Goal: Use online tool/utility: Use online tool/utility

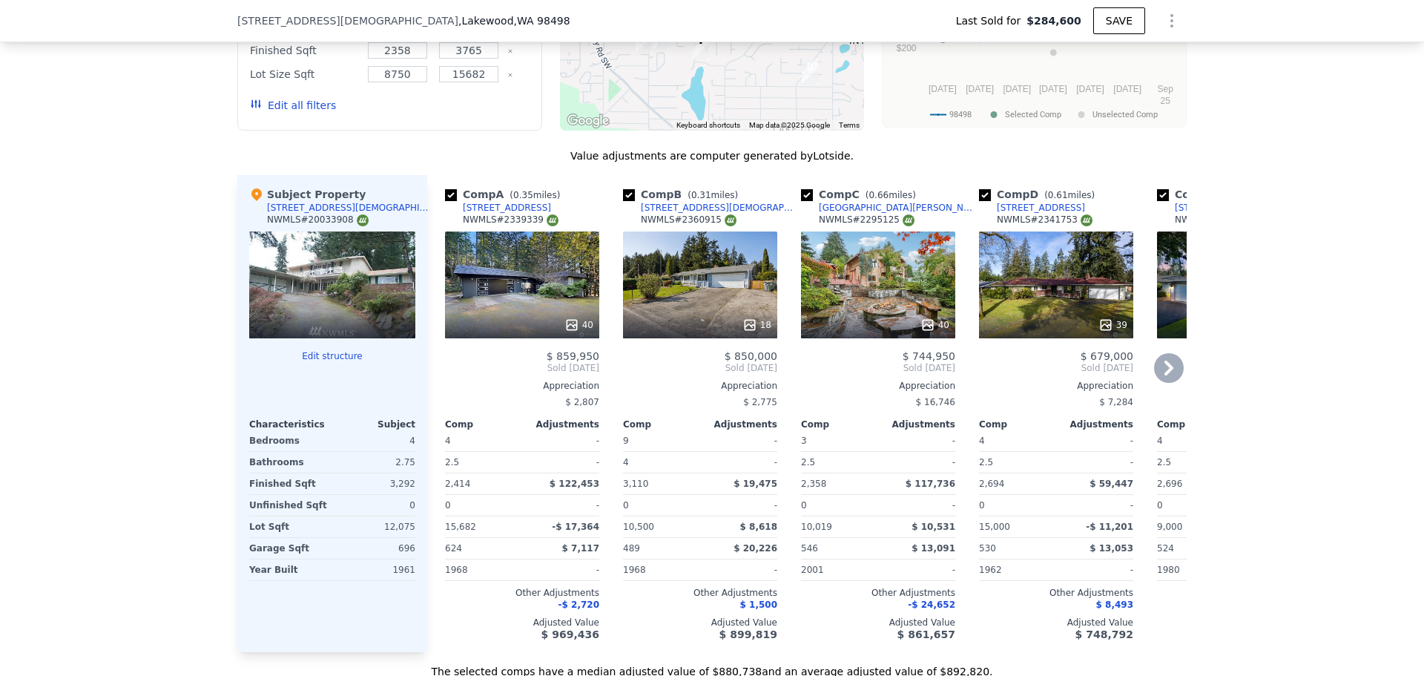
scroll to position [1404, 0]
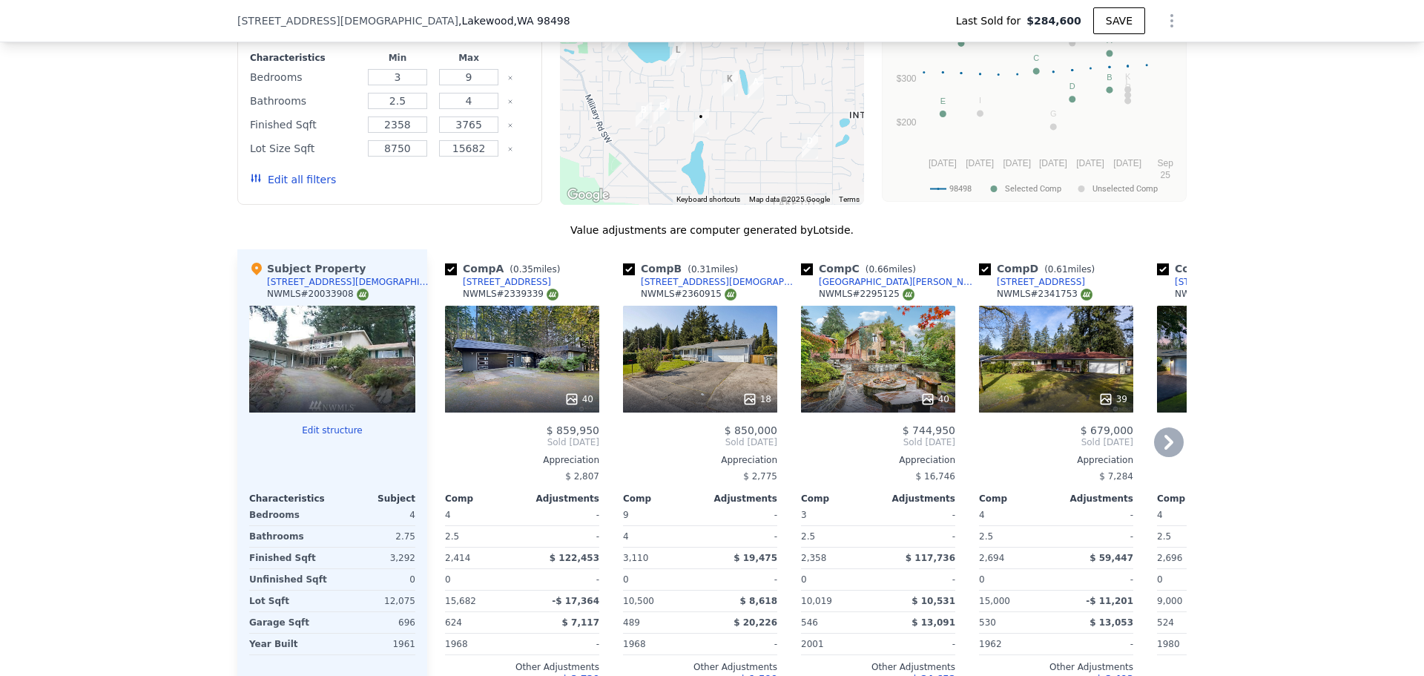
click at [701, 405] on div "18" at bounding box center [701, 399] width 142 height 15
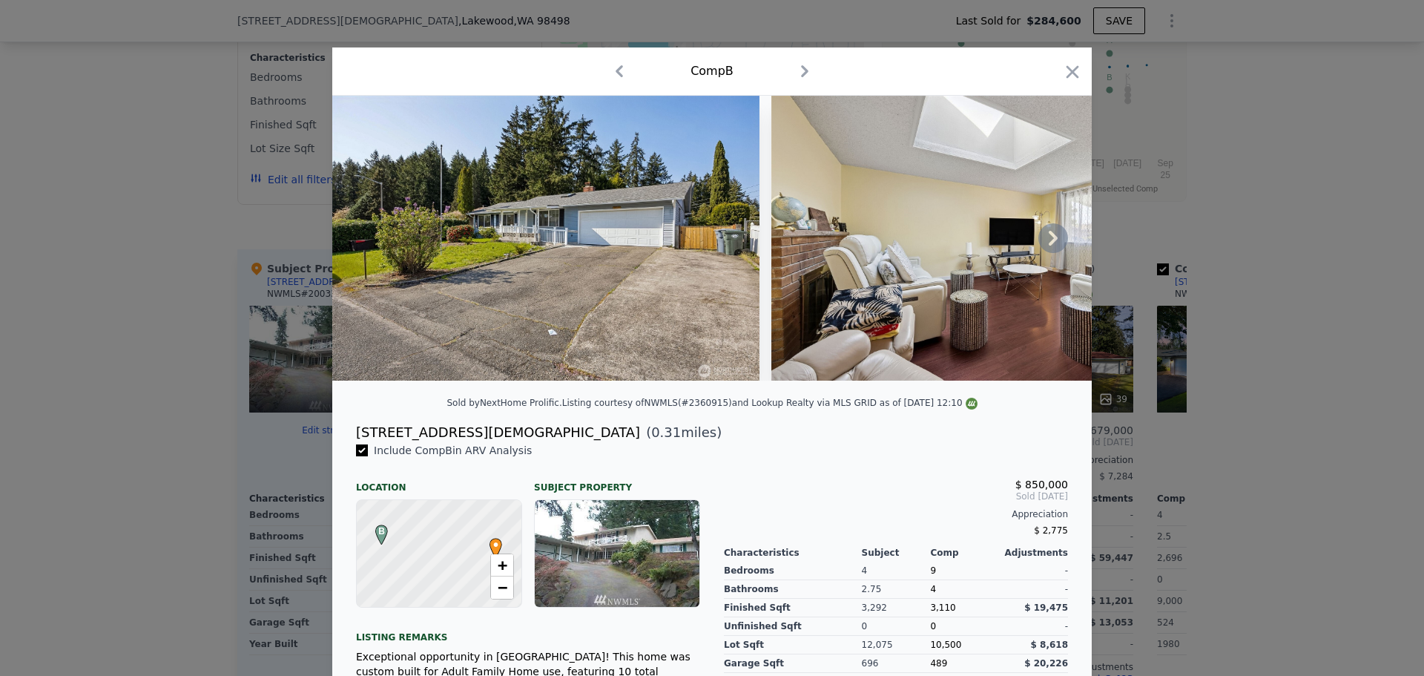
click at [1051, 243] on icon at bounding box center [1053, 238] width 9 height 15
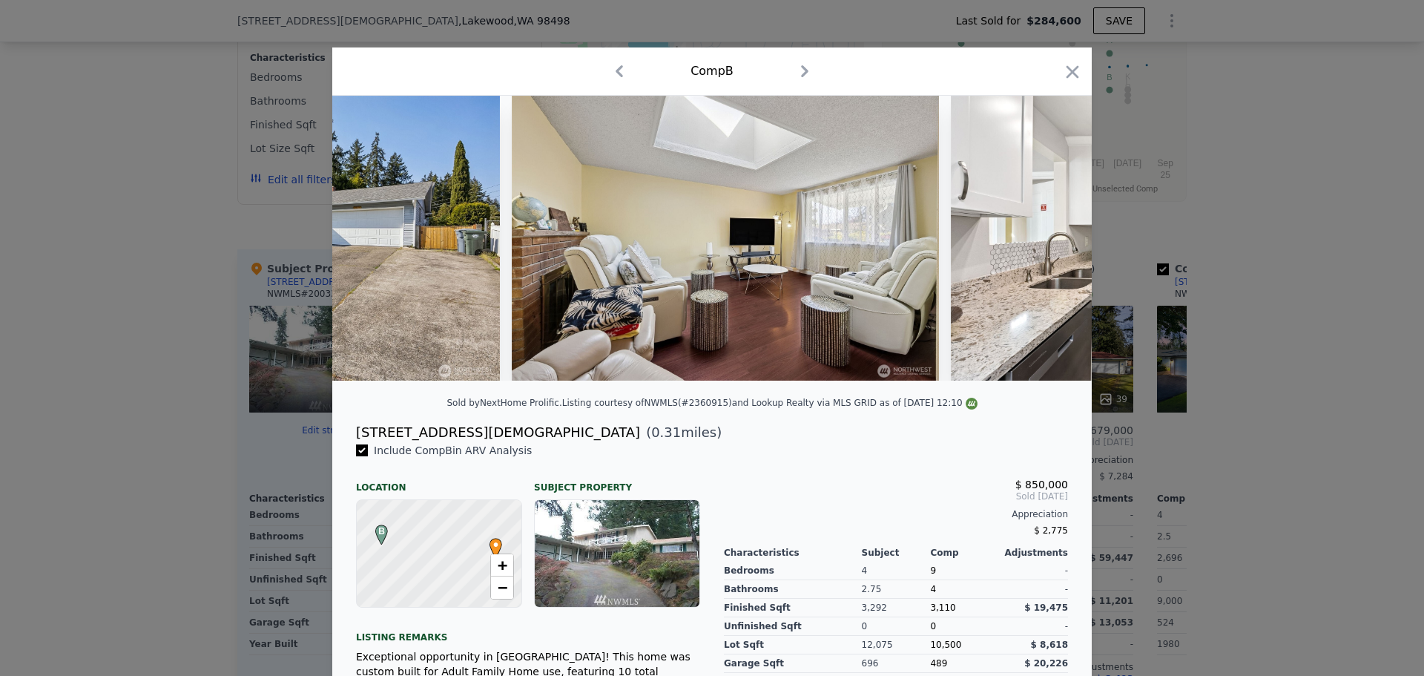
scroll to position [0, 356]
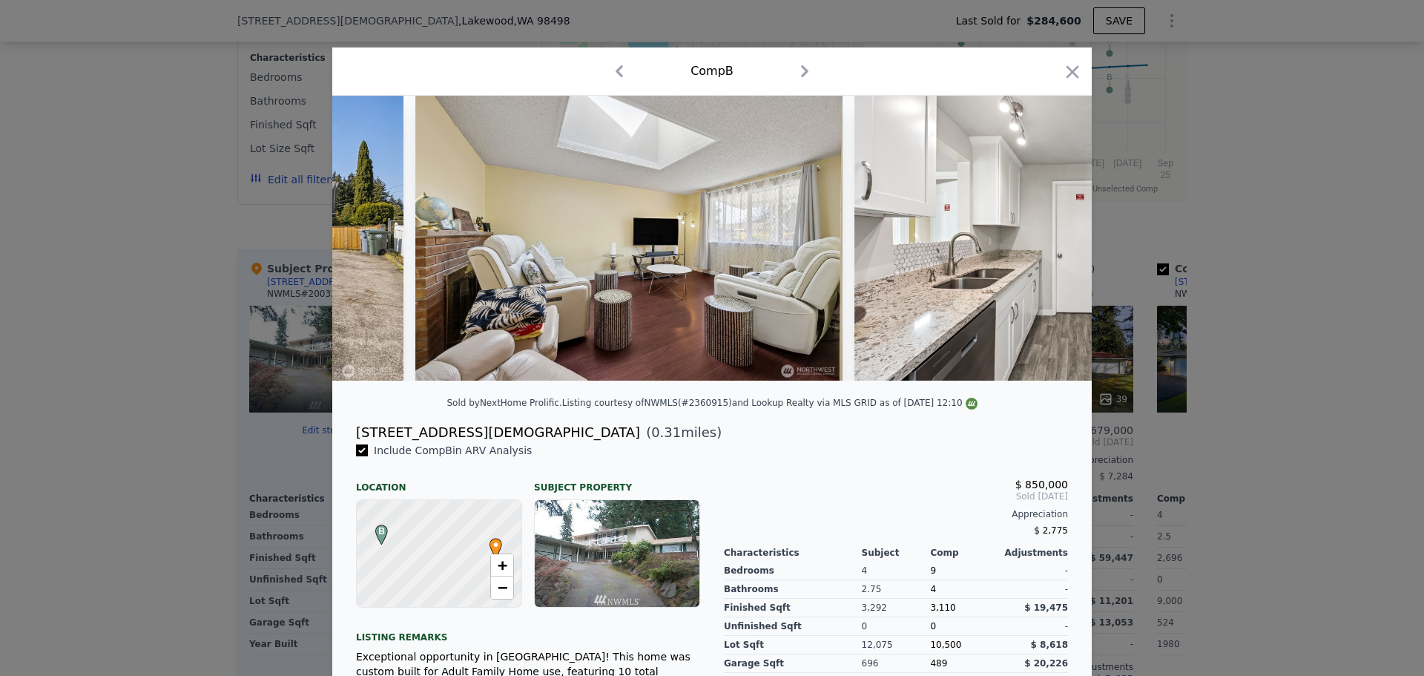
click at [1051, 243] on div at bounding box center [712, 238] width 760 height 285
click at [1051, 243] on icon at bounding box center [1053, 238] width 9 height 15
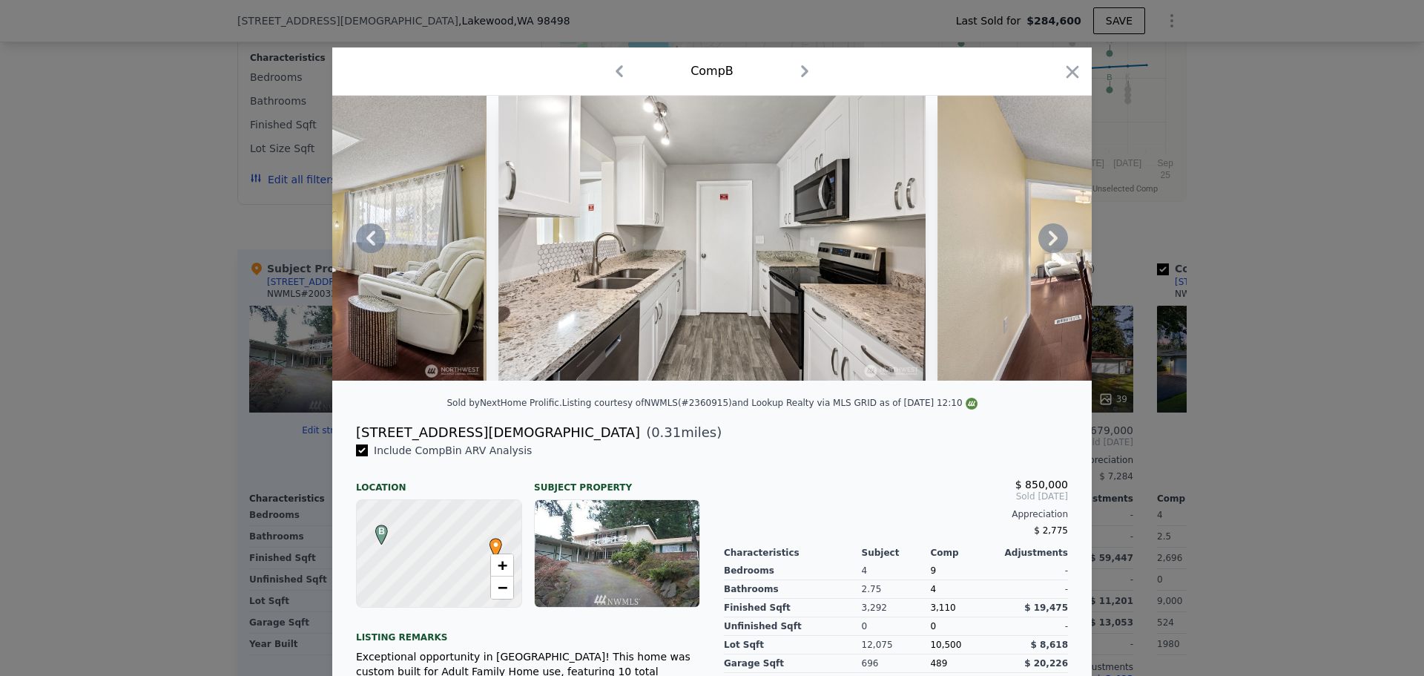
click at [1051, 243] on icon at bounding box center [1053, 238] width 9 height 15
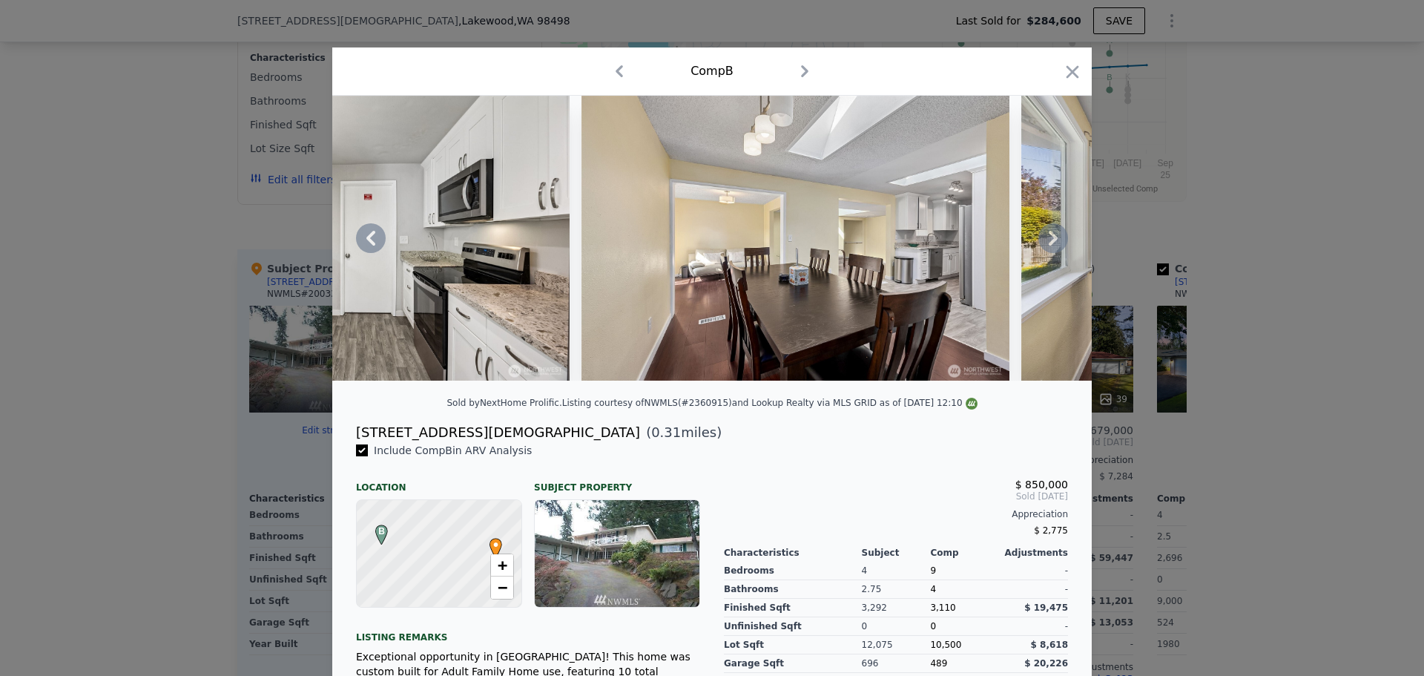
click at [1051, 243] on icon at bounding box center [1053, 238] width 9 height 15
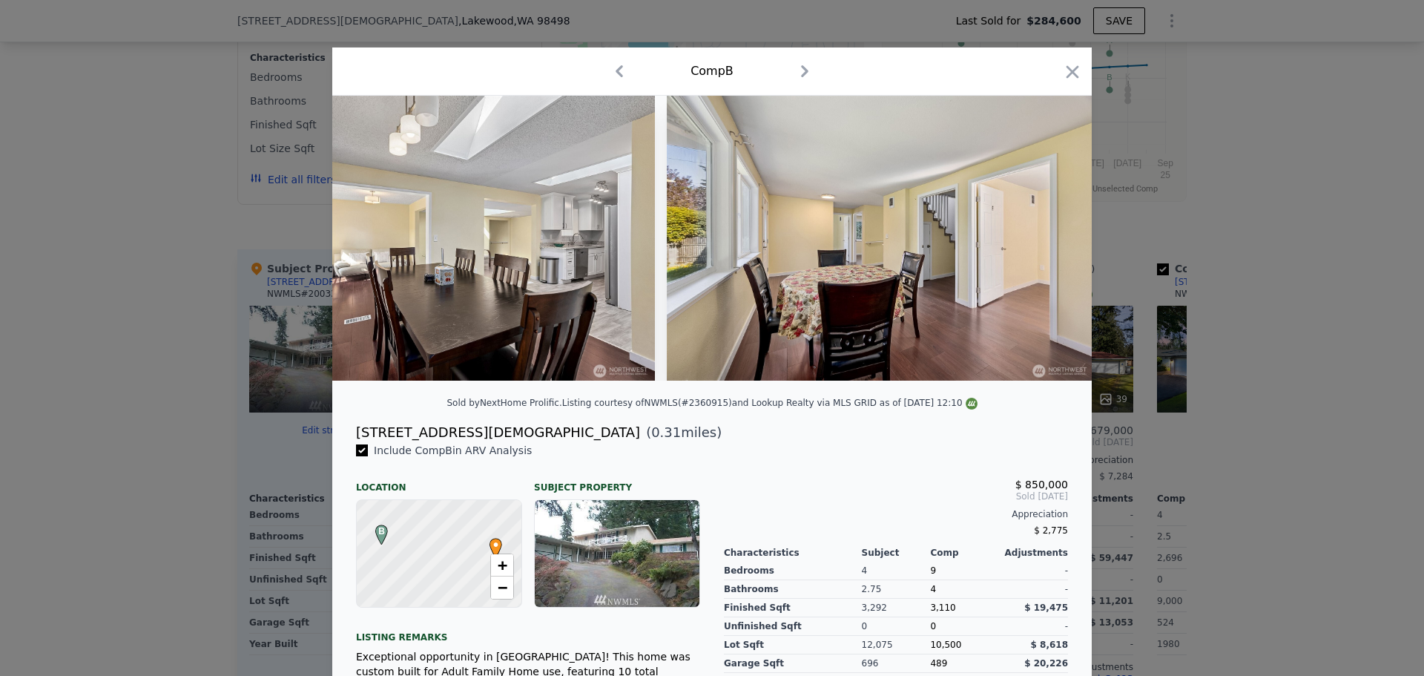
scroll to position [0, 1424]
click at [1051, 243] on div at bounding box center [712, 238] width 760 height 285
click at [1051, 243] on icon at bounding box center [1053, 238] width 9 height 15
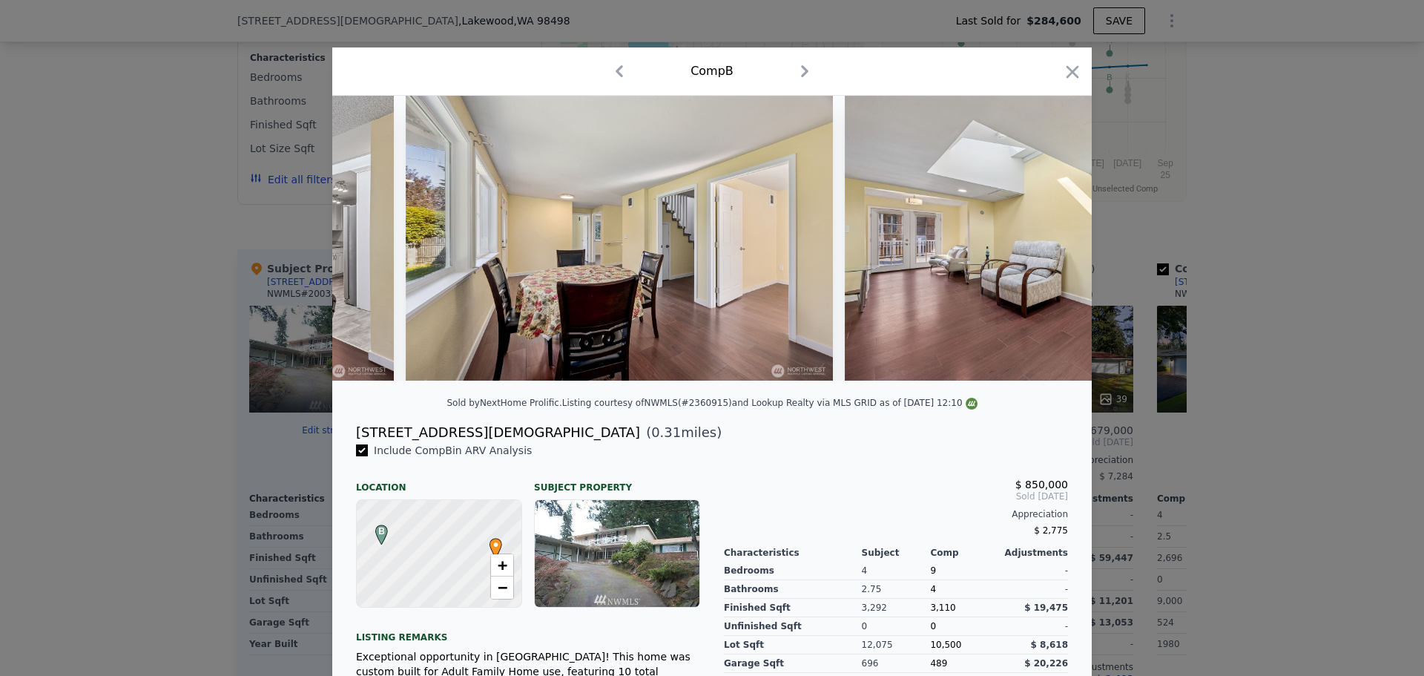
scroll to position [0, 1780]
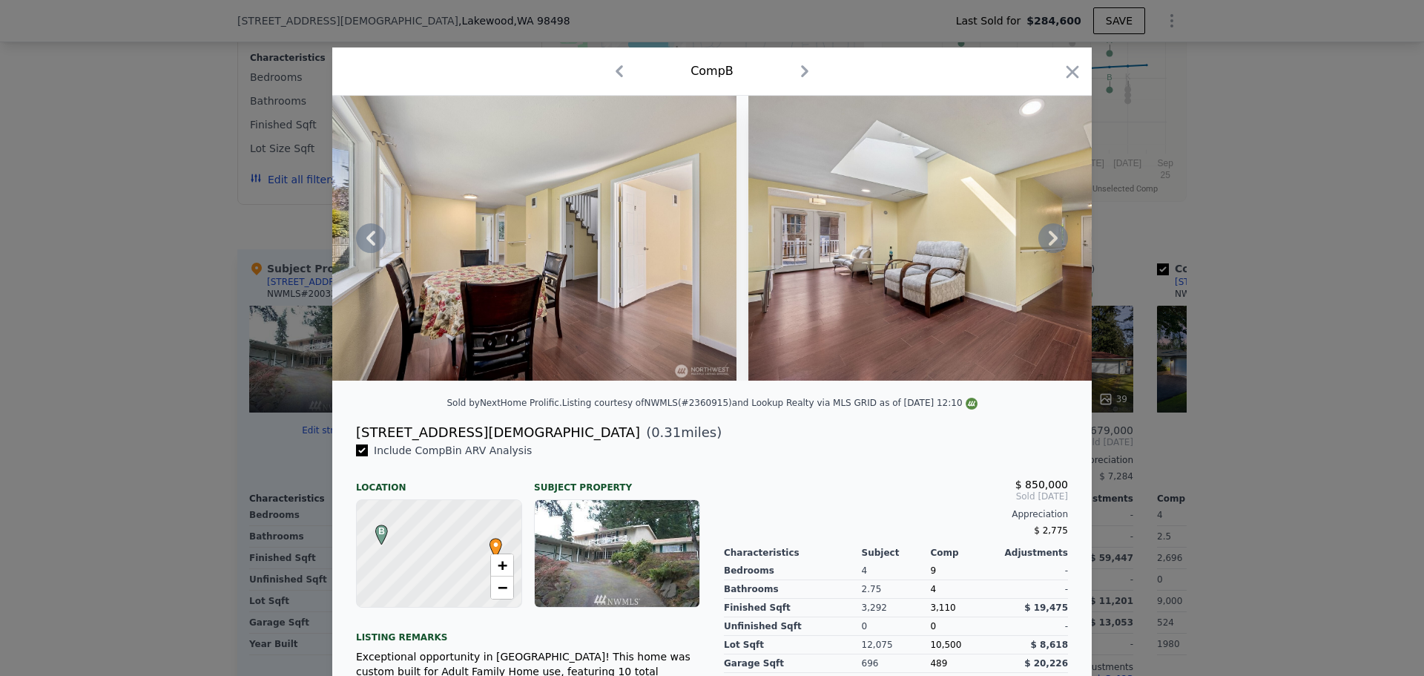
click at [1051, 243] on icon at bounding box center [1053, 238] width 9 height 15
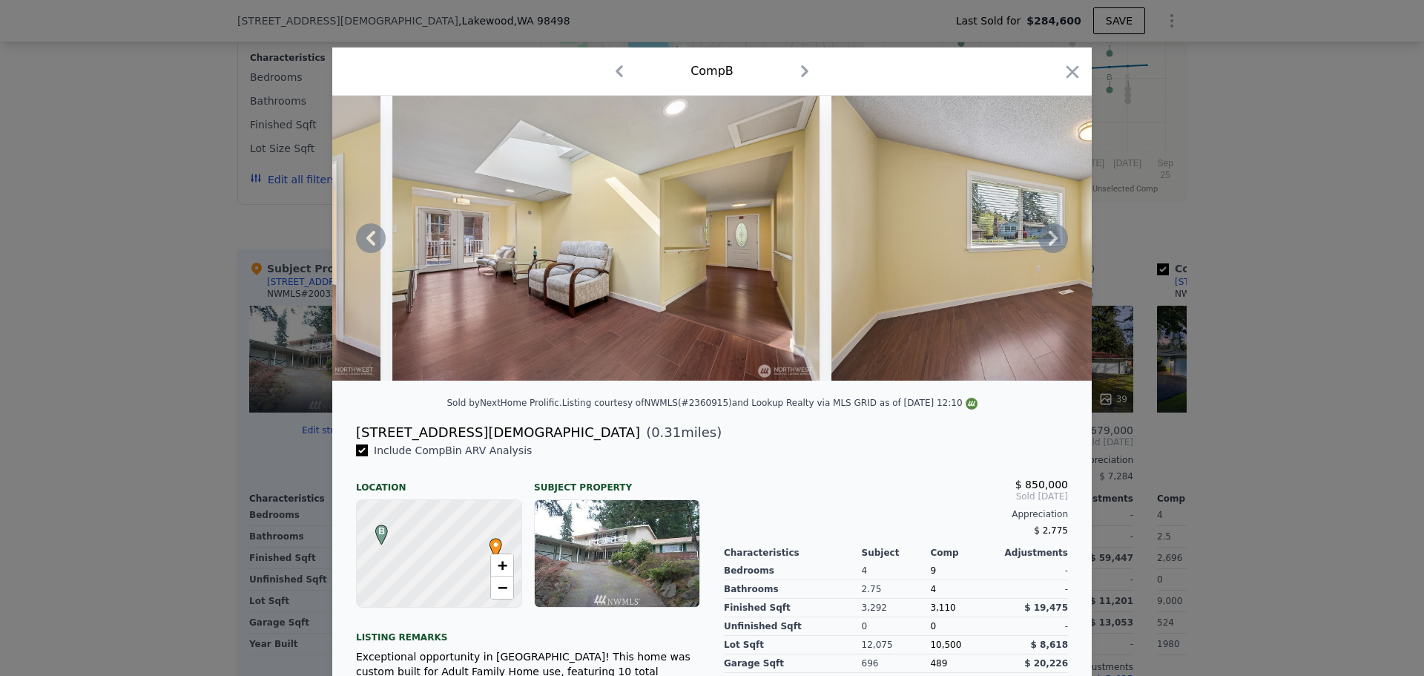
click at [1051, 243] on icon at bounding box center [1053, 238] width 9 height 15
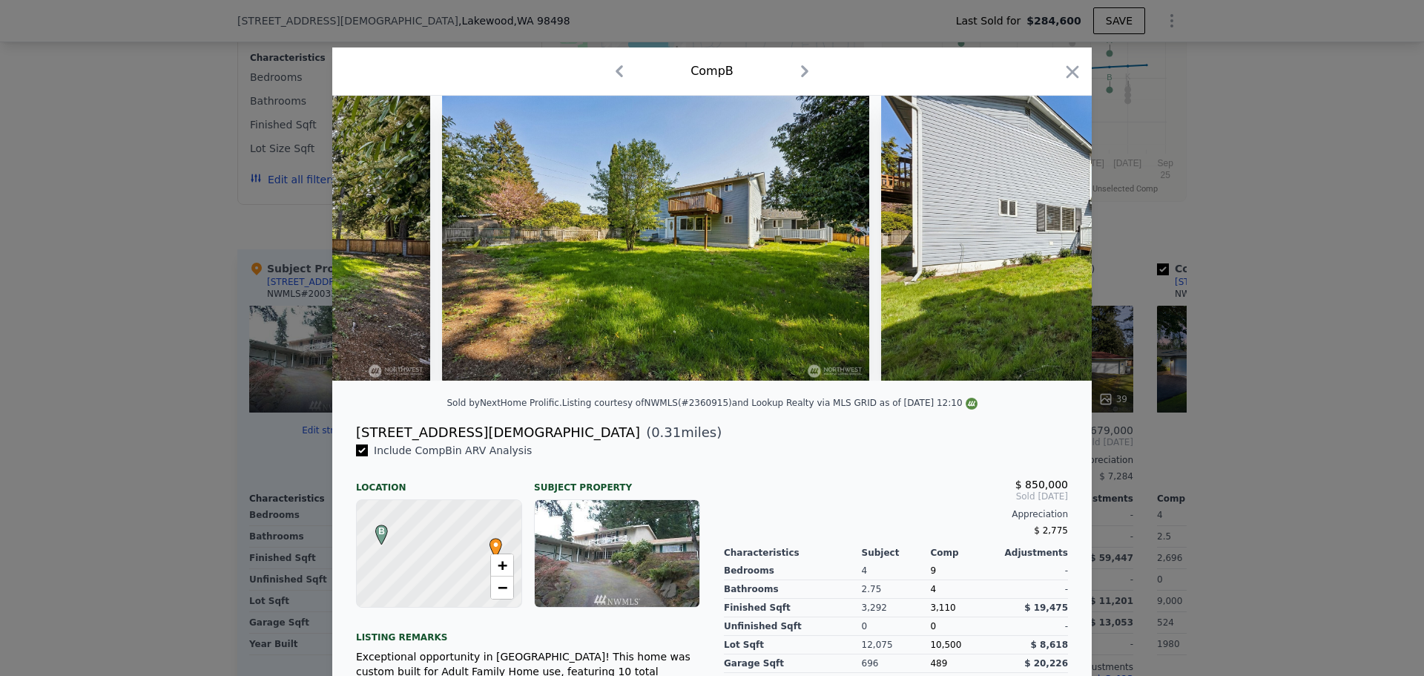
scroll to position [0, 7134]
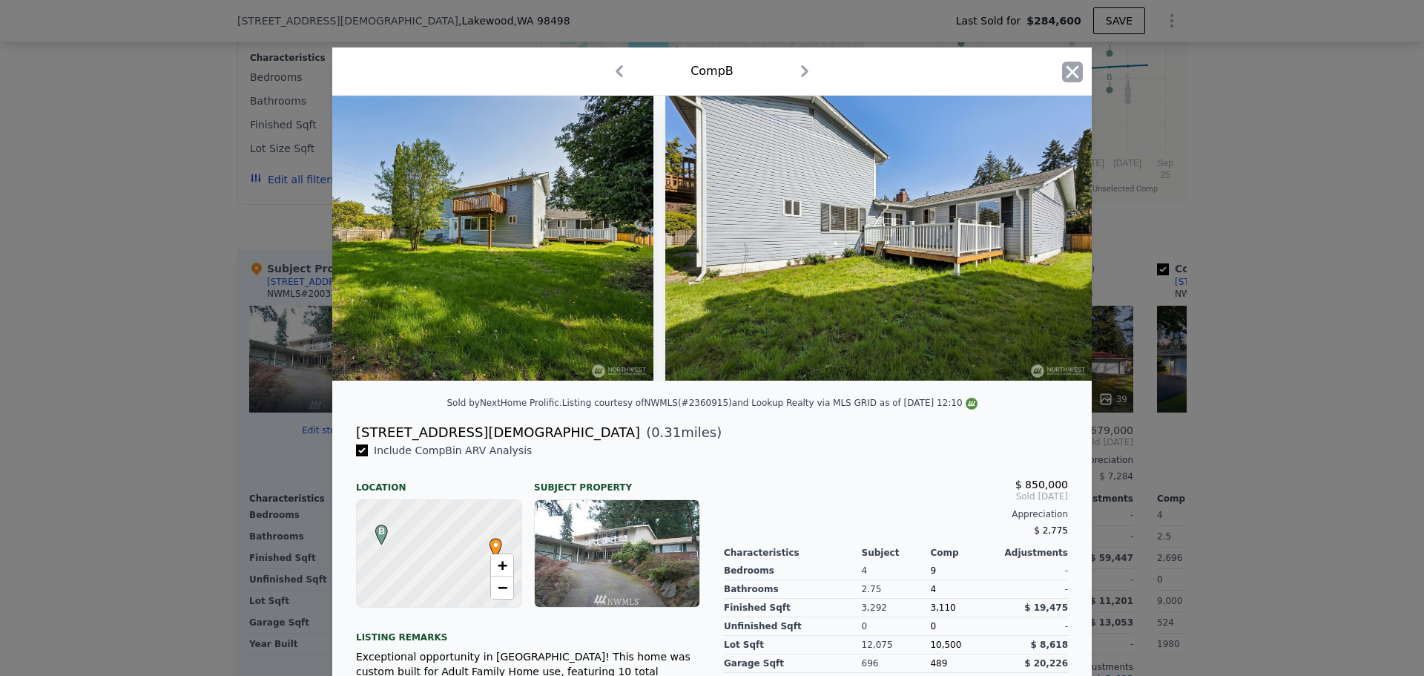
click at [1067, 76] on icon "button" at bounding box center [1072, 72] width 21 height 21
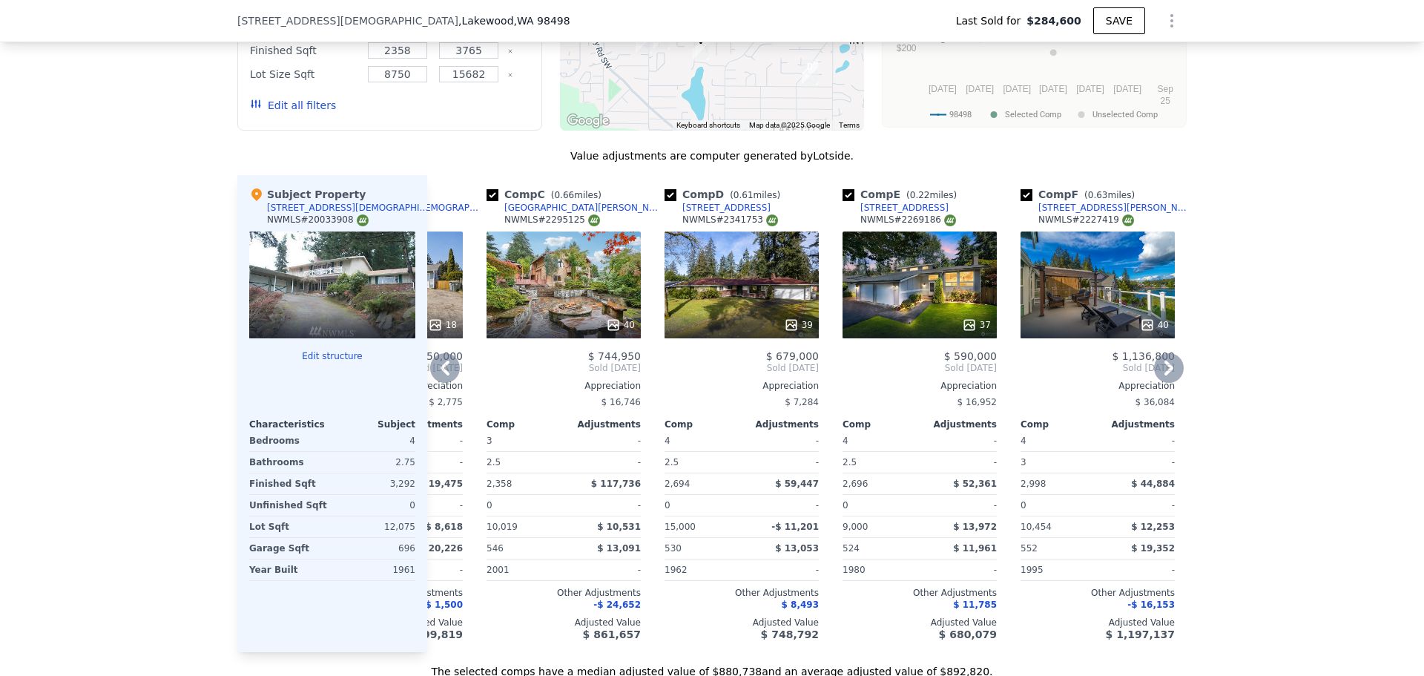
scroll to position [1404, 0]
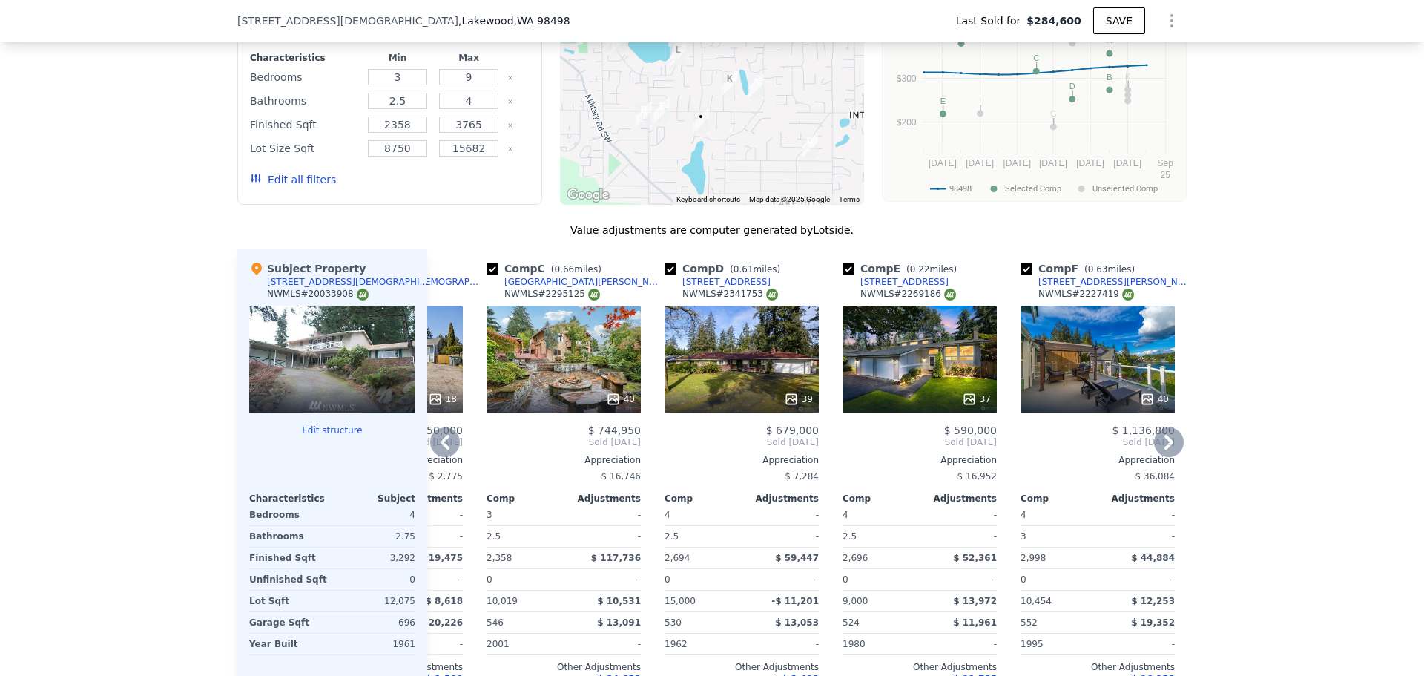
click at [907, 392] on div "37" at bounding box center [920, 359] width 154 height 107
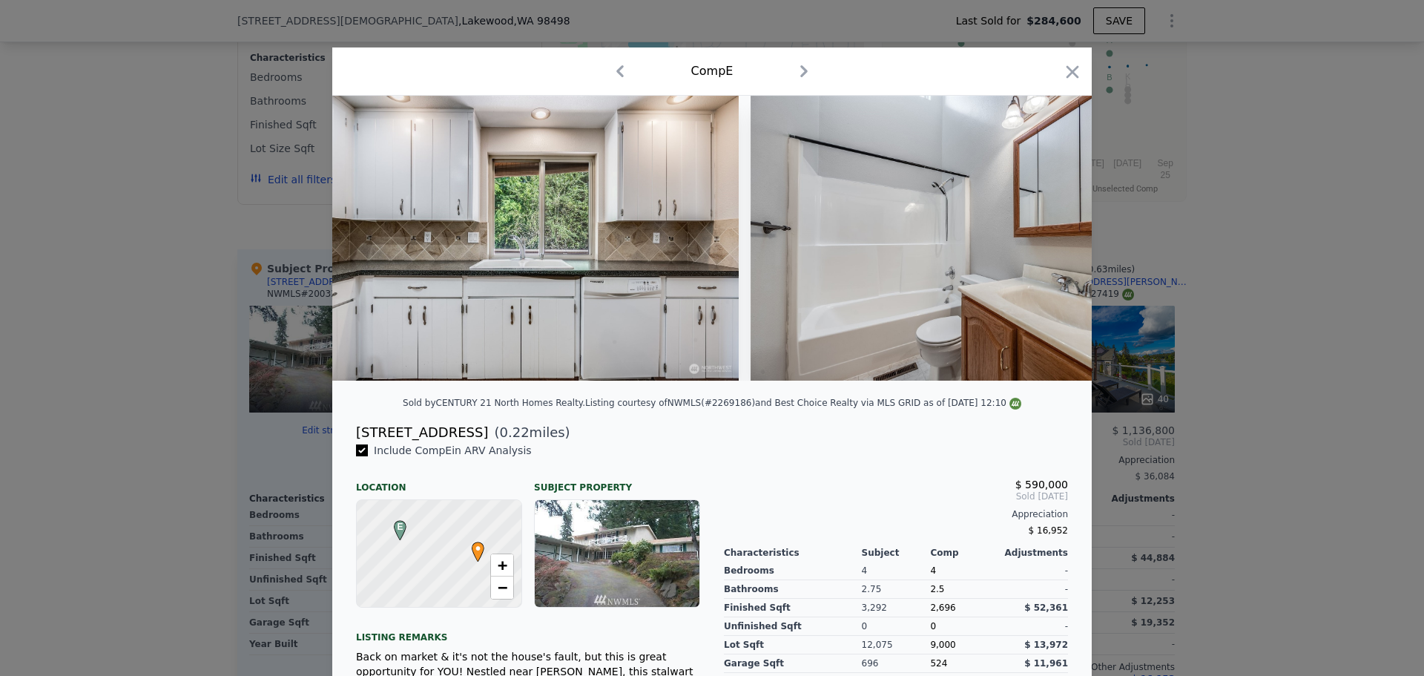
scroll to position [0, 5390]
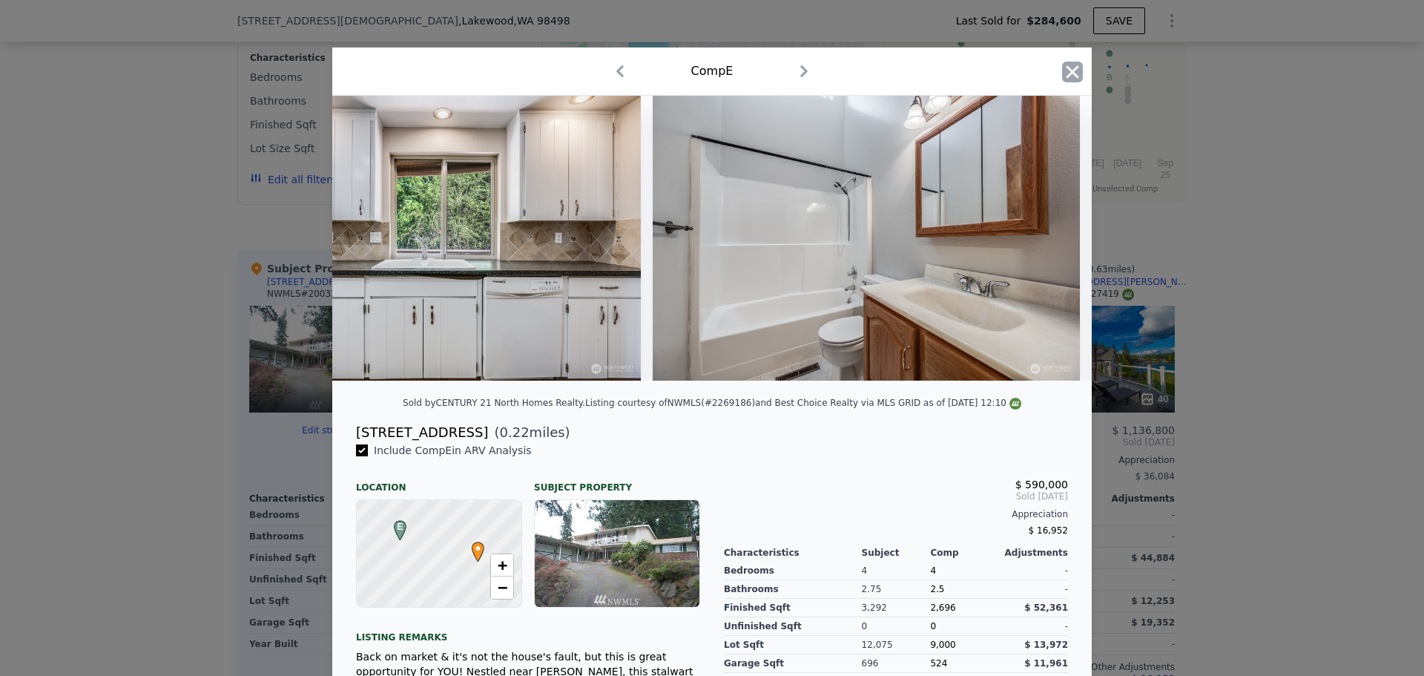
click at [1075, 76] on icon "button" at bounding box center [1072, 72] width 21 height 21
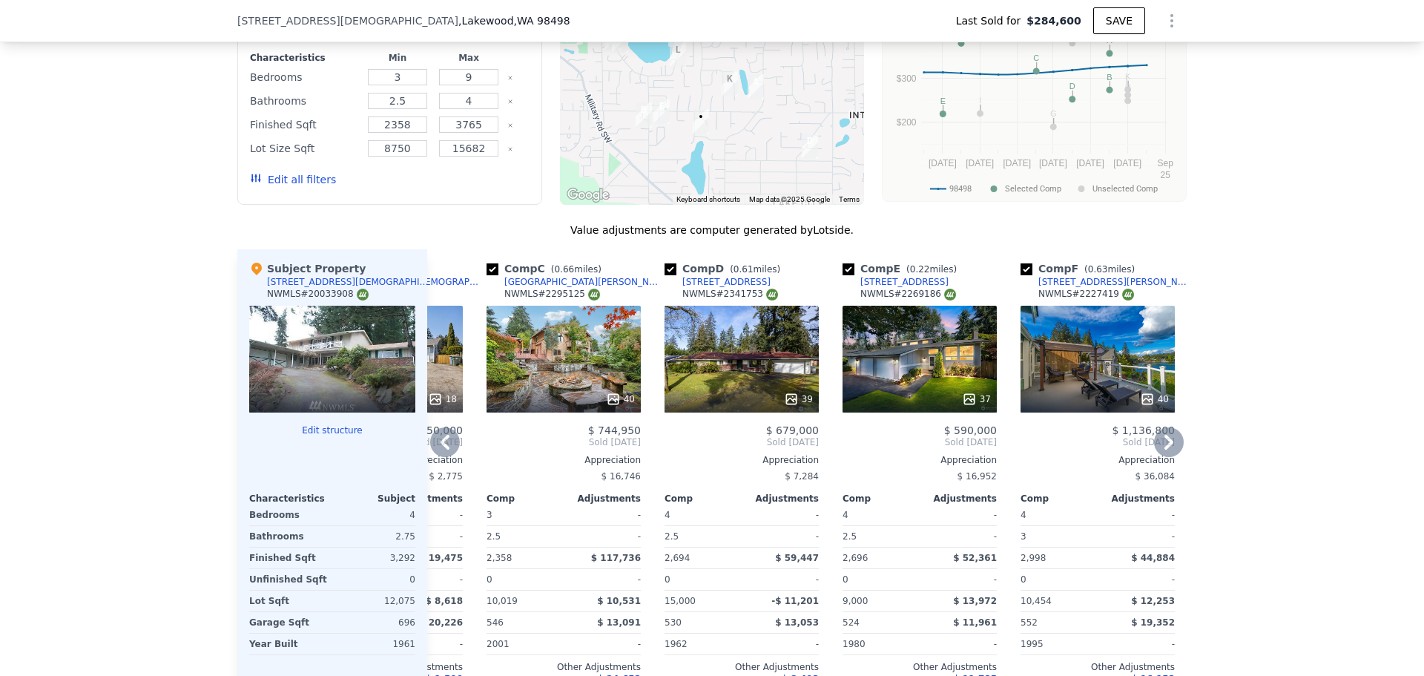
click at [441, 449] on icon at bounding box center [445, 442] width 9 height 15
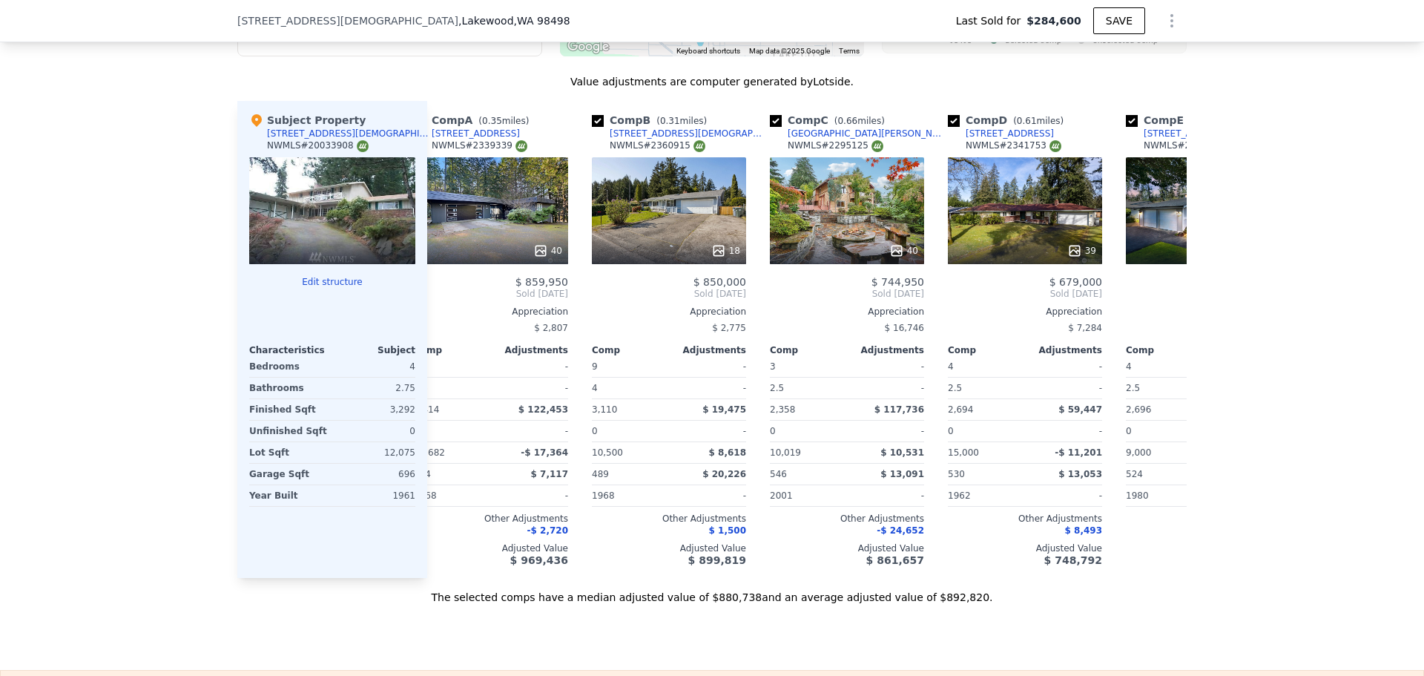
scroll to position [0, 44]
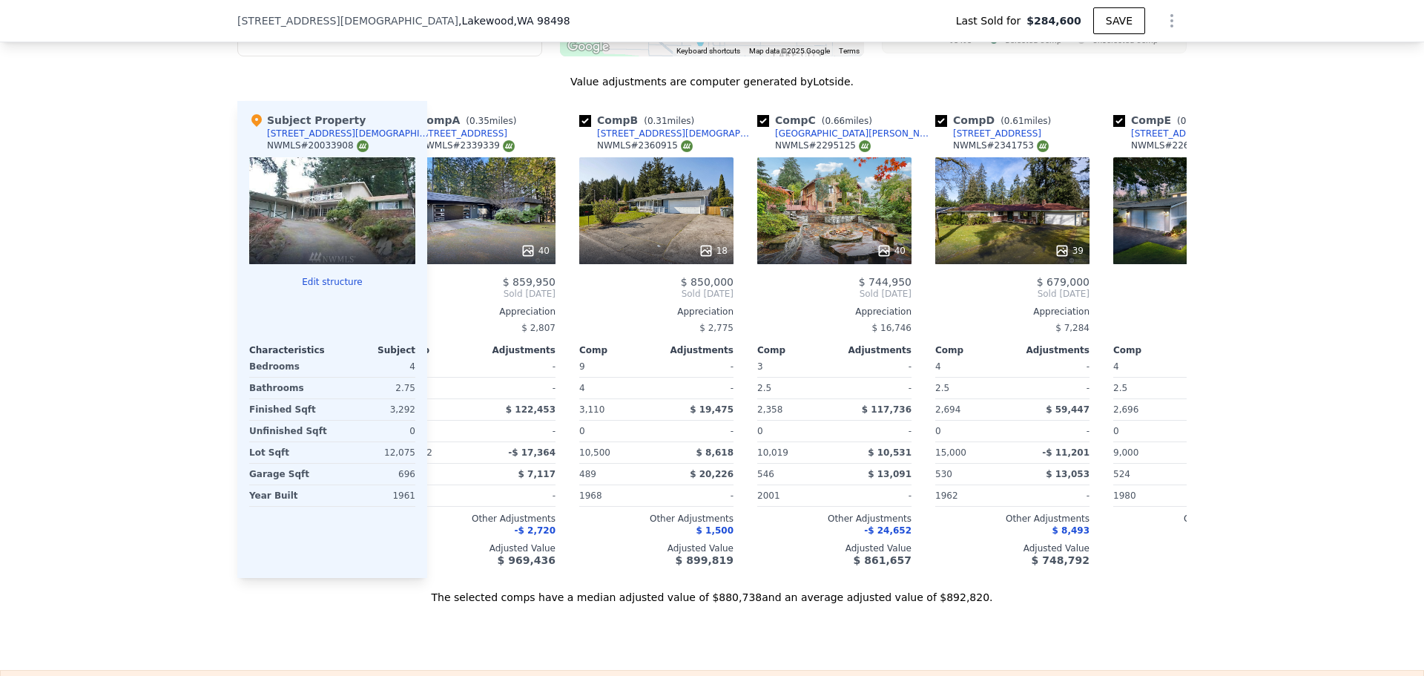
type input "$ 902,000"
type input "$ 539,705"
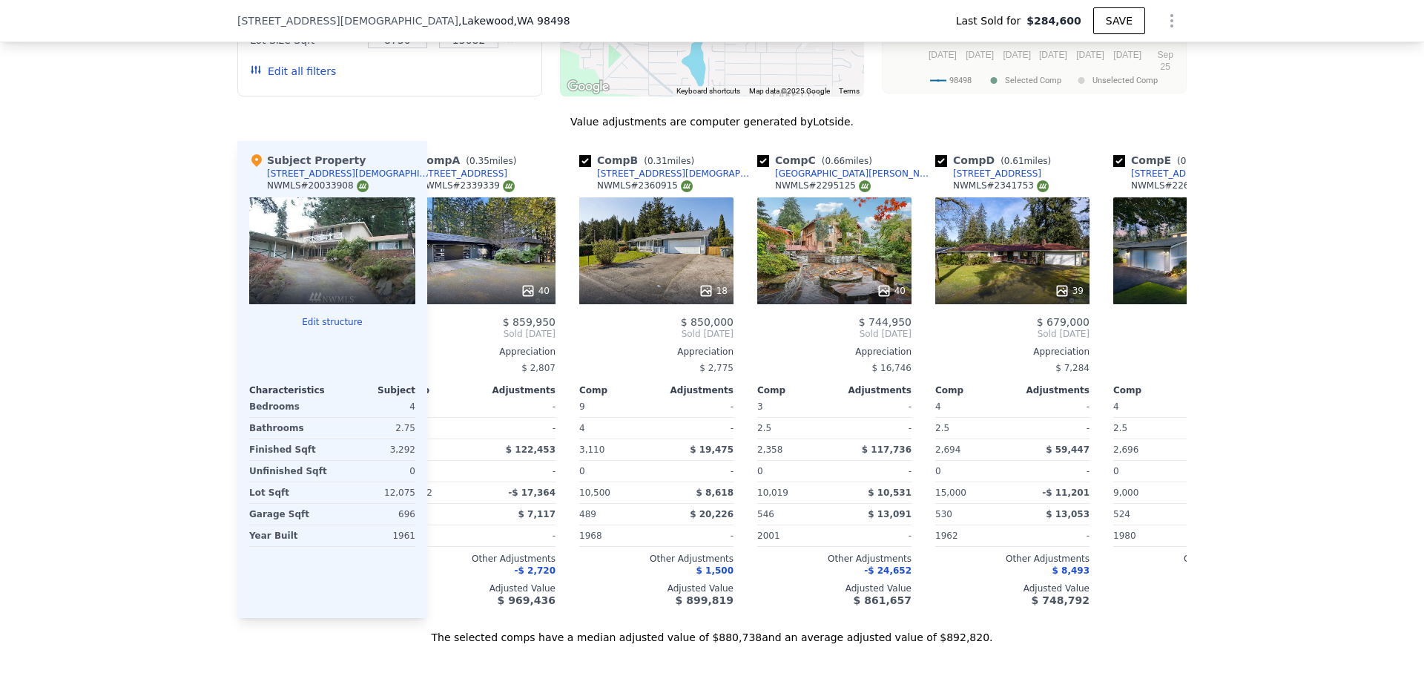
scroll to position [1478, 0]
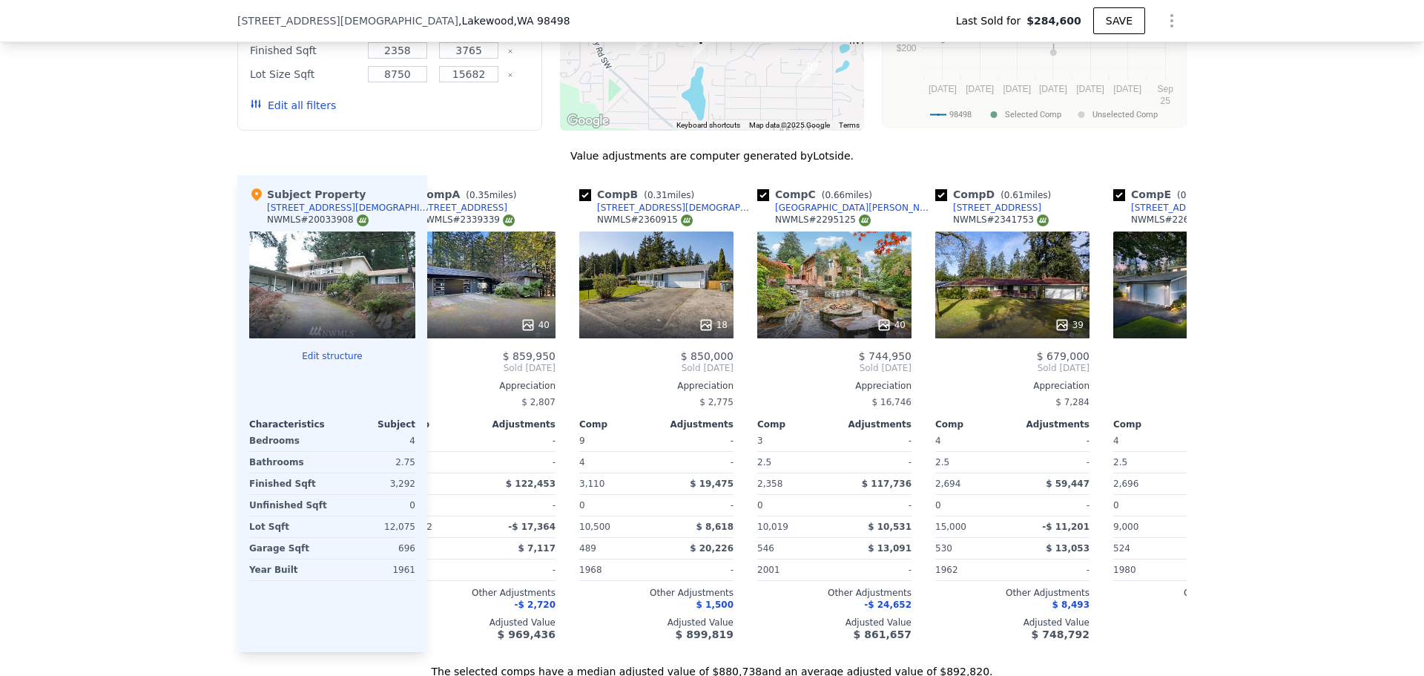
click at [306, 315] on div at bounding box center [332, 284] width 166 height 107
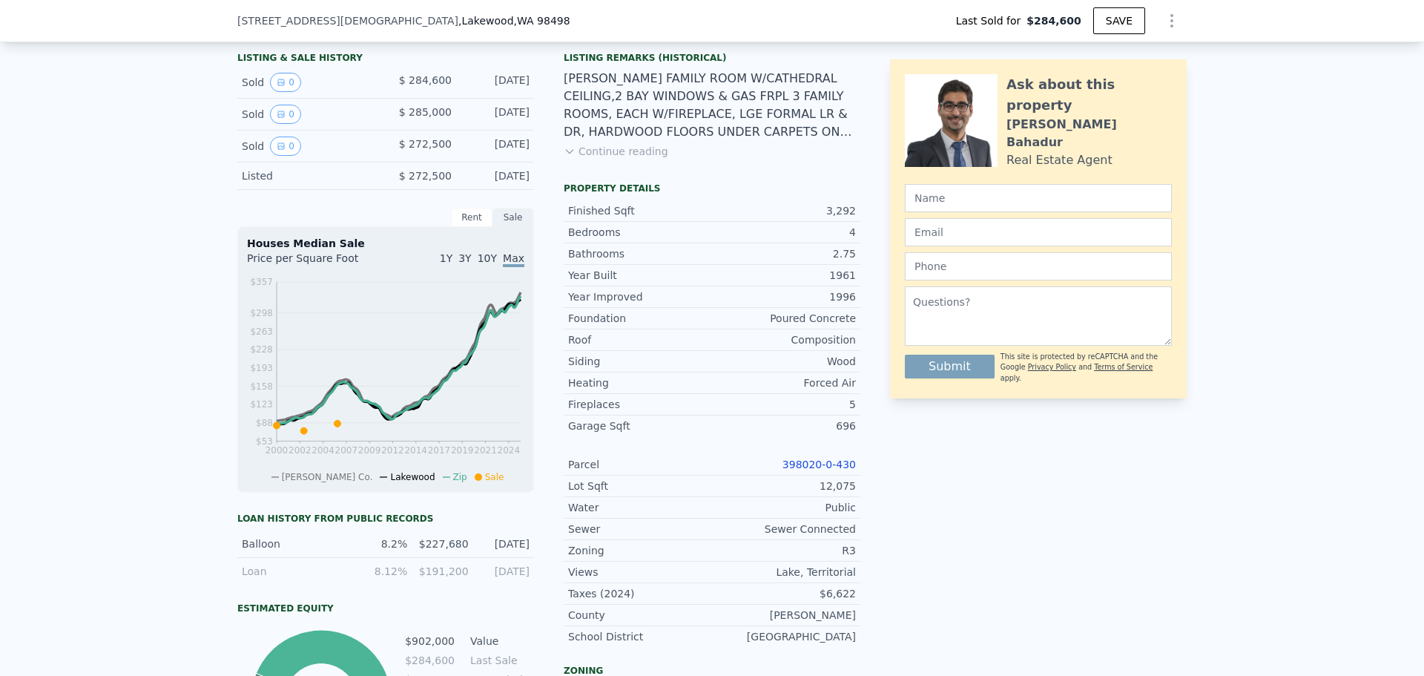
scroll to position [371, 0]
drag, startPoint x: 785, startPoint y: 475, endPoint x: 852, endPoint y: 474, distance: 66.8
click at [852, 474] on div "Parcel 398020-0-430" at bounding box center [712, 464] width 297 height 22
copy link "398020-0-430"
